Goal: Transaction & Acquisition: Purchase product/service

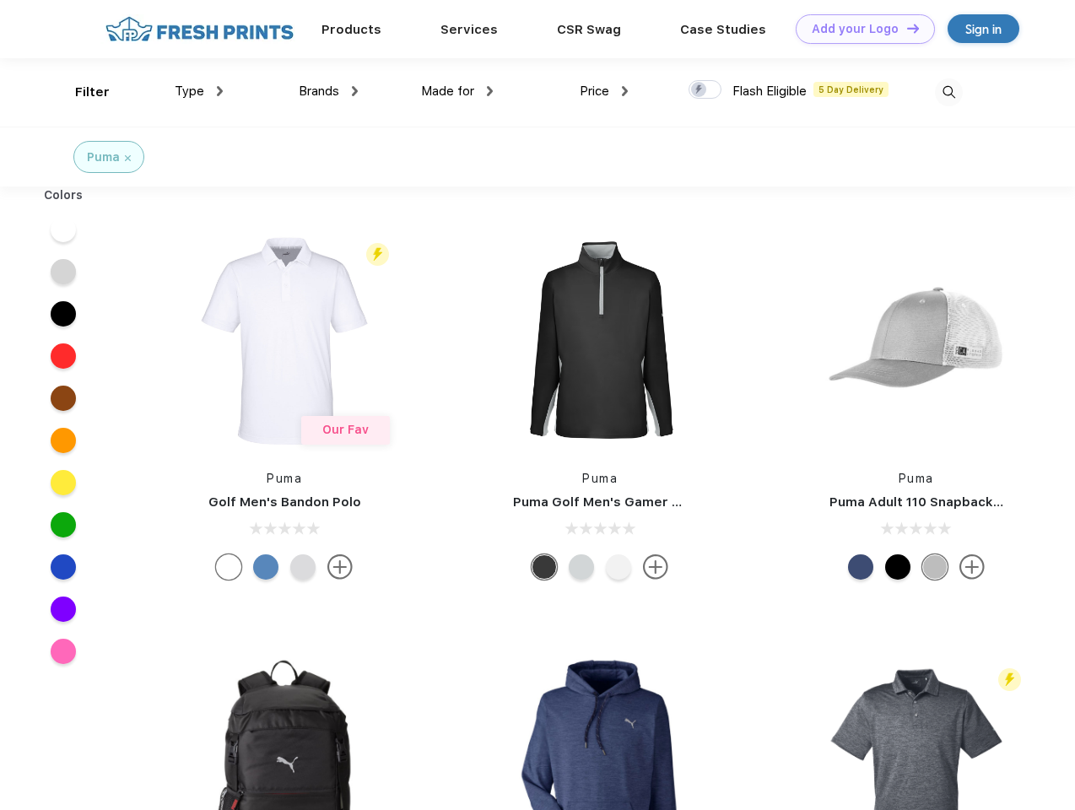
click at [859, 29] on link "Add your Logo Design Tool" at bounding box center [865, 29] width 139 height 30
click at [0, 0] on div "Design Tool" at bounding box center [0, 0] width 0 height 0
click at [905, 28] on link "Add your Logo Design Tool" at bounding box center [865, 29] width 139 height 30
click at [81, 92] on div "Filter" at bounding box center [92, 92] width 35 height 19
click at [199, 91] on span "Type" at bounding box center [190, 91] width 30 height 15
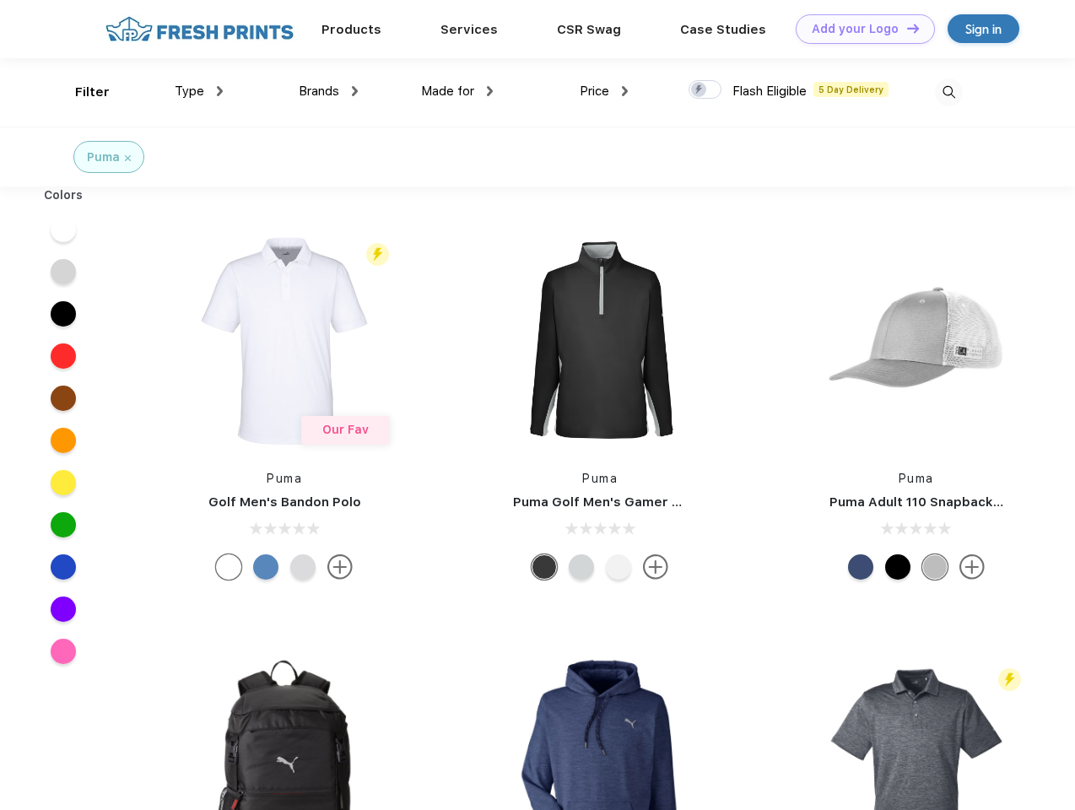
click at [328, 91] on span "Brands" at bounding box center [319, 91] width 40 height 15
click at [457, 91] on span "Made for" at bounding box center [447, 91] width 53 height 15
click at [604, 91] on span "Price" at bounding box center [595, 91] width 30 height 15
click at [705, 90] on div at bounding box center [704, 89] width 33 height 19
click at [699, 90] on input "checkbox" at bounding box center [693, 84] width 11 height 11
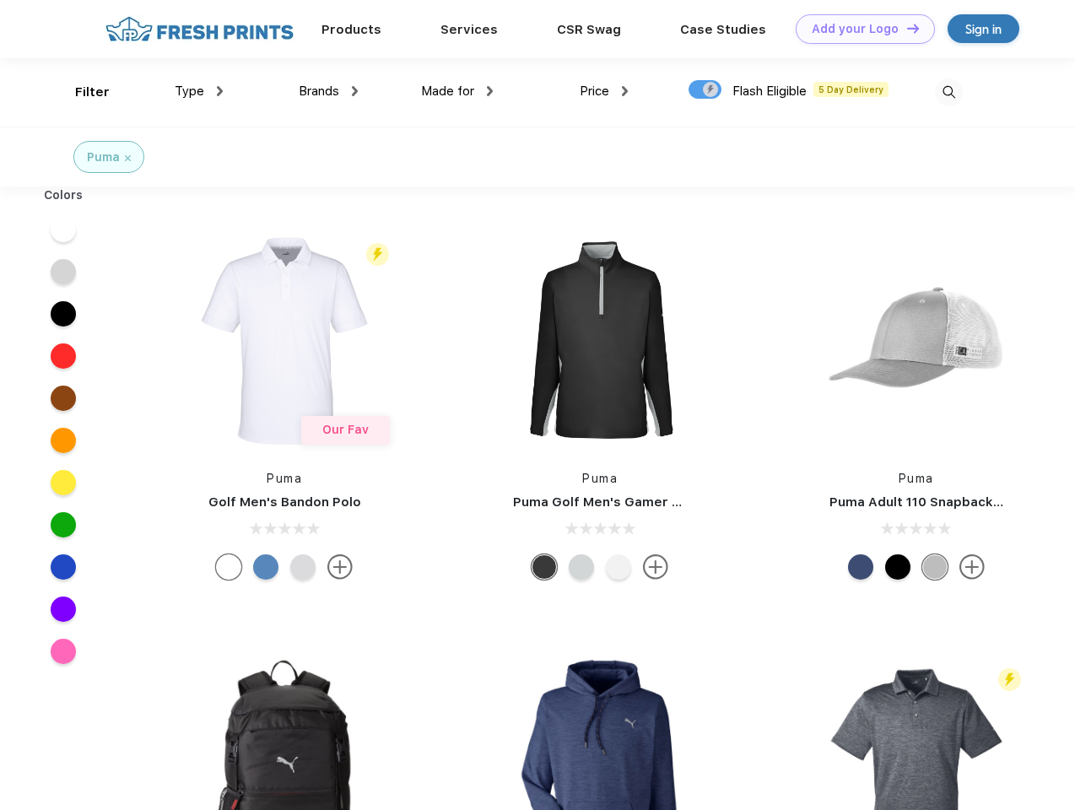
click at [948, 92] on img at bounding box center [949, 92] width 28 height 28
